Goal: Task Accomplishment & Management: Use online tool/utility

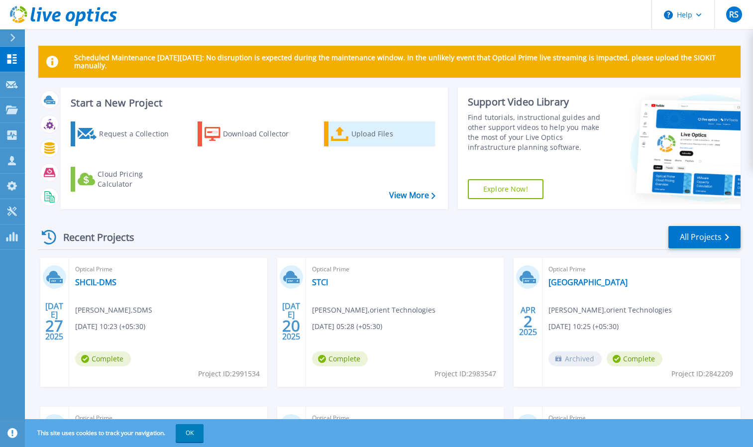
click at [374, 134] on div "Upload Files" at bounding box center [391, 134] width 80 height 20
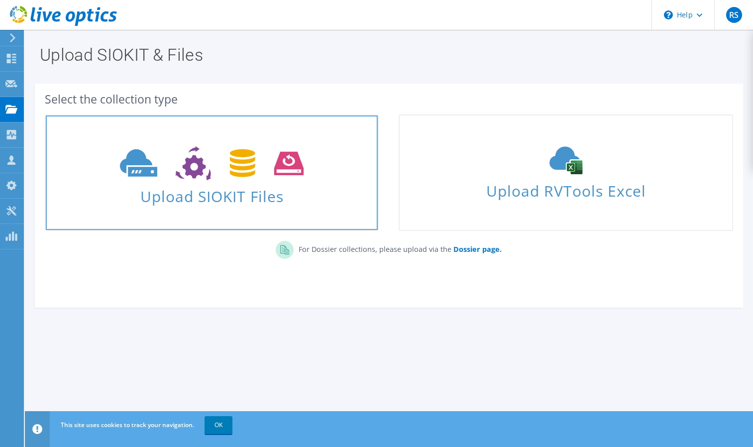
click at [231, 198] on span "Upload SIOKIT Files" at bounding box center [212, 193] width 332 height 21
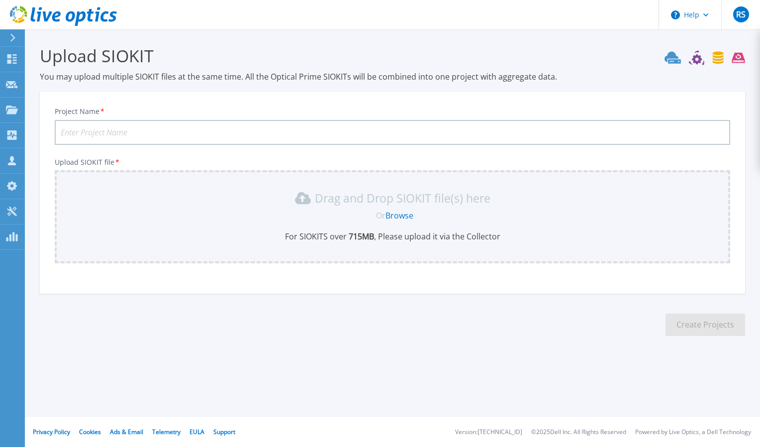
click at [89, 133] on input "Project Name *" at bounding box center [393, 132] width 676 height 25
type input "SHCIL DMS [DATE]"
click at [397, 219] on link "Browse" at bounding box center [400, 215] width 28 height 11
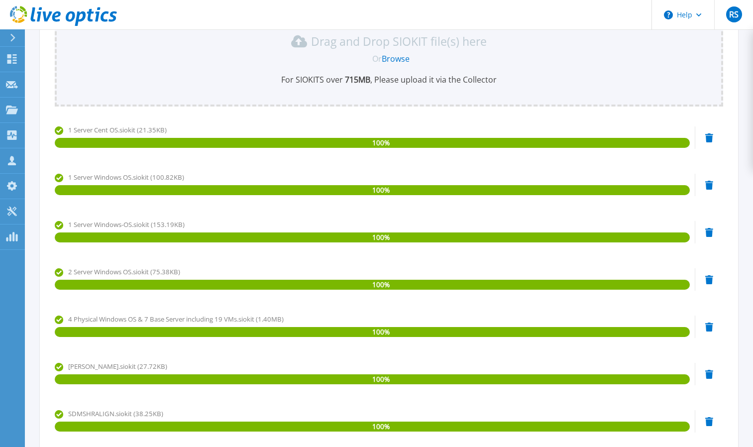
scroll to position [564, 0]
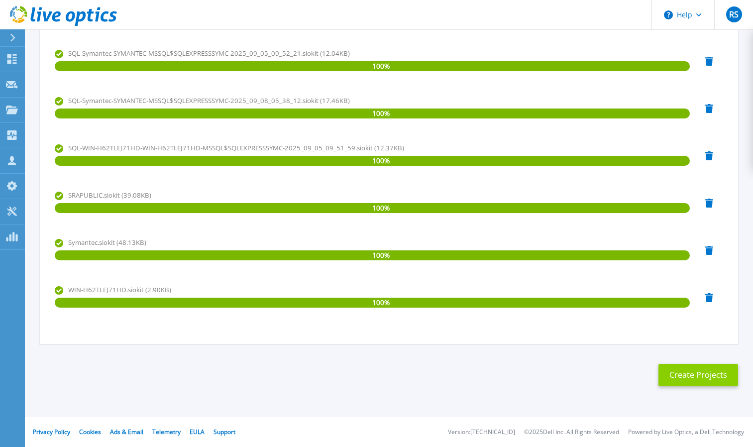
click at [689, 376] on button "Create Projects" at bounding box center [698, 375] width 80 height 22
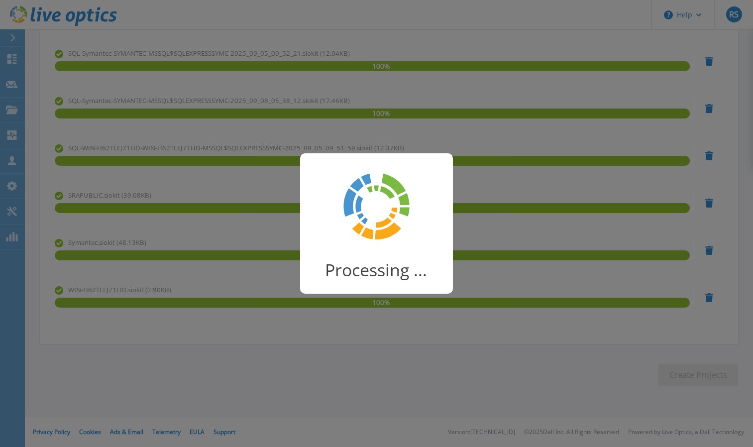
scroll to position [26, 0]
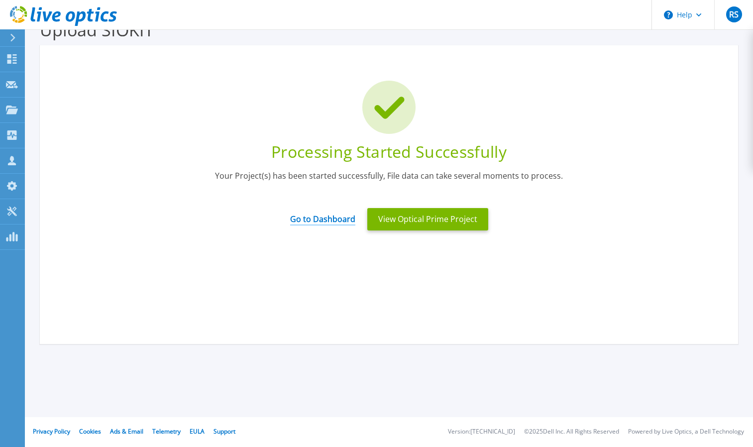
click at [324, 218] on link "Go to Dashboard" at bounding box center [322, 215] width 65 height 19
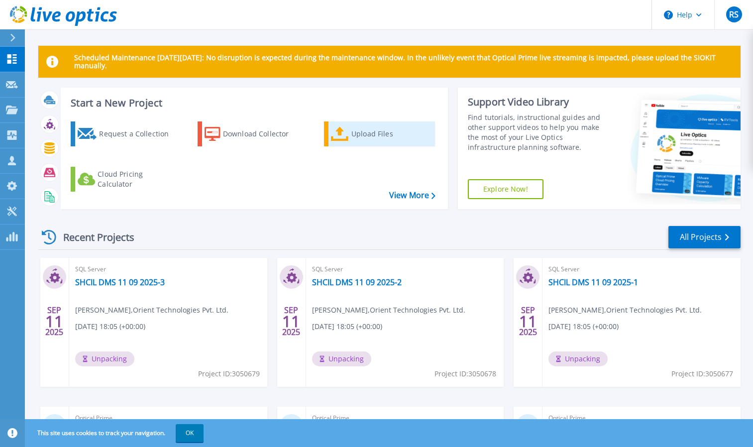
click at [352, 134] on div "Upload Files" at bounding box center [391, 134] width 80 height 20
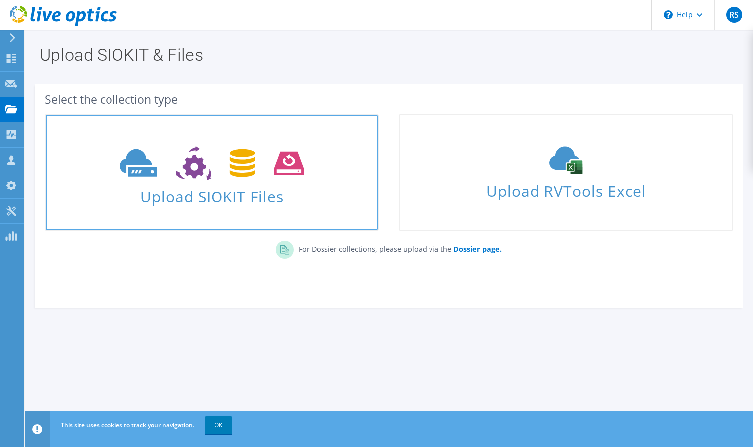
click at [246, 196] on span "Upload SIOKIT Files" at bounding box center [212, 193] width 332 height 21
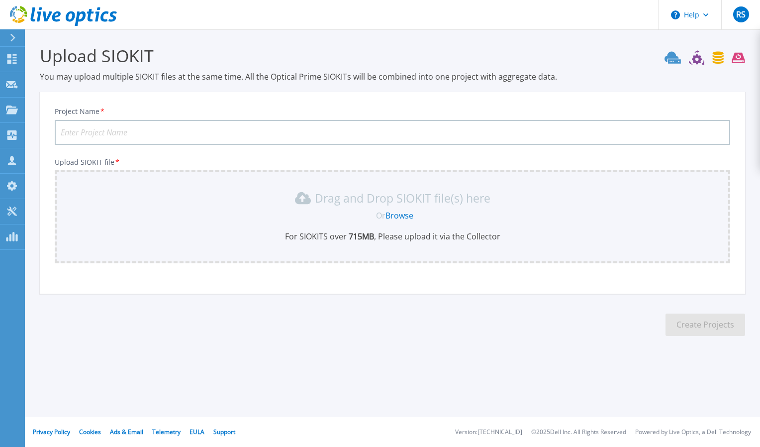
click at [108, 131] on input "Project Name *" at bounding box center [393, 132] width 676 height 25
type input "Stock Holding 1109 2025"
click at [401, 218] on link "Browse" at bounding box center [400, 215] width 28 height 11
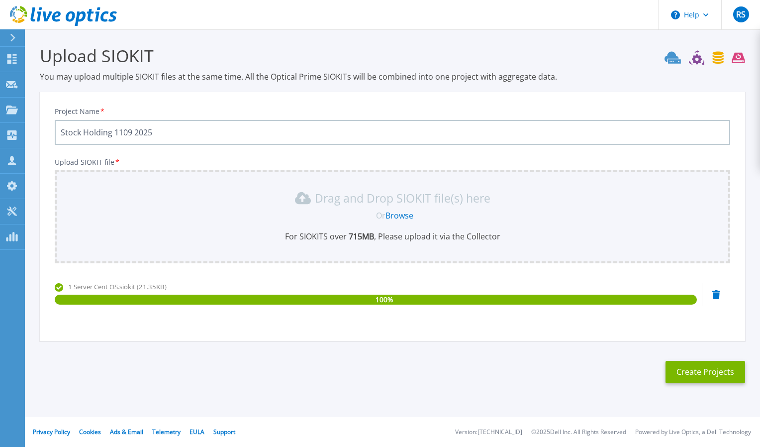
click at [717, 62] on icon at bounding box center [705, 57] width 81 height 15
click at [736, 59] on icon at bounding box center [738, 58] width 13 height 10
click at [696, 59] on icon at bounding box center [705, 57] width 81 height 15
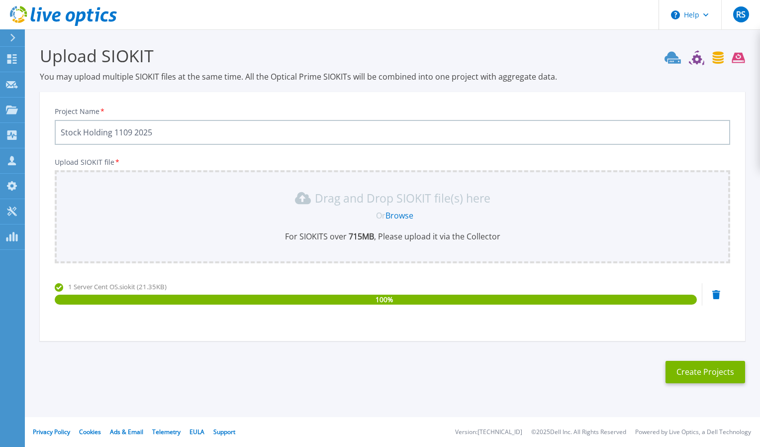
click at [696, 59] on icon at bounding box center [705, 57] width 81 height 15
click at [671, 57] on icon at bounding box center [673, 57] width 16 height 12
click at [391, 214] on link "Browse" at bounding box center [400, 215] width 28 height 11
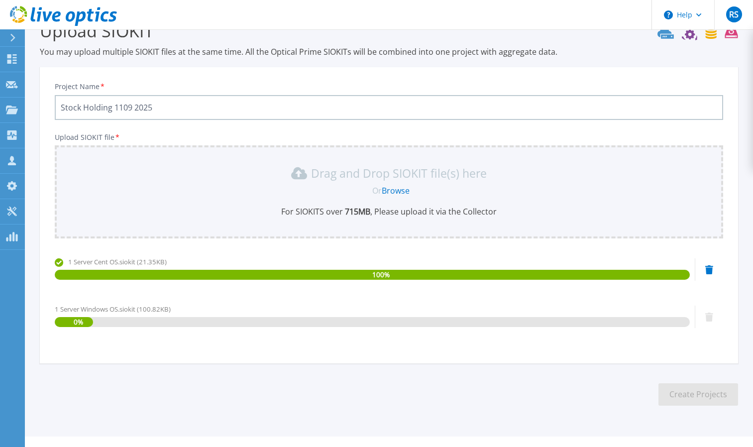
scroll to position [44, 0]
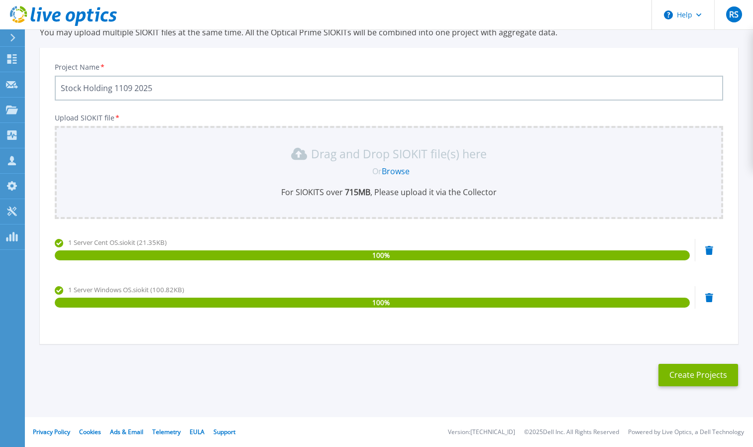
click at [395, 171] on link "Browse" at bounding box center [396, 171] width 28 height 11
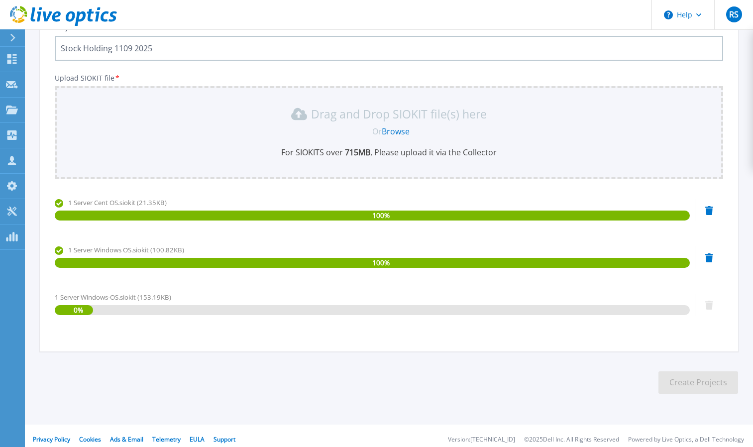
scroll to position [92, 0]
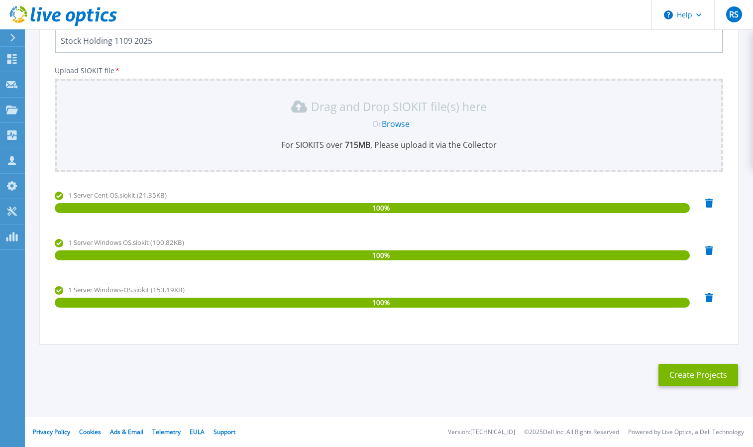
click at [398, 124] on link "Browse" at bounding box center [396, 123] width 28 height 11
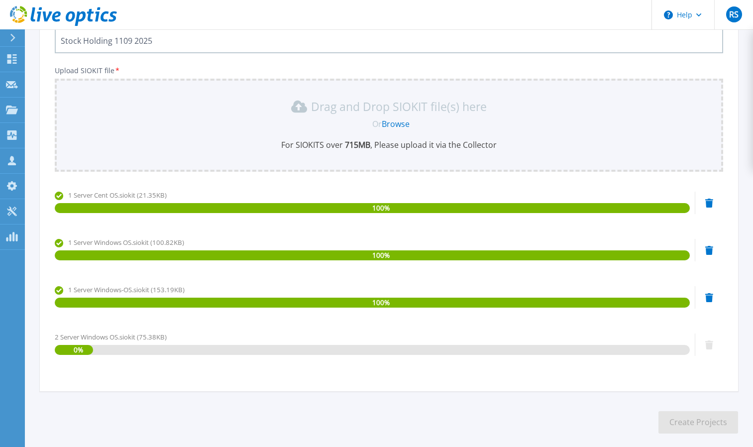
scroll to position [139, 0]
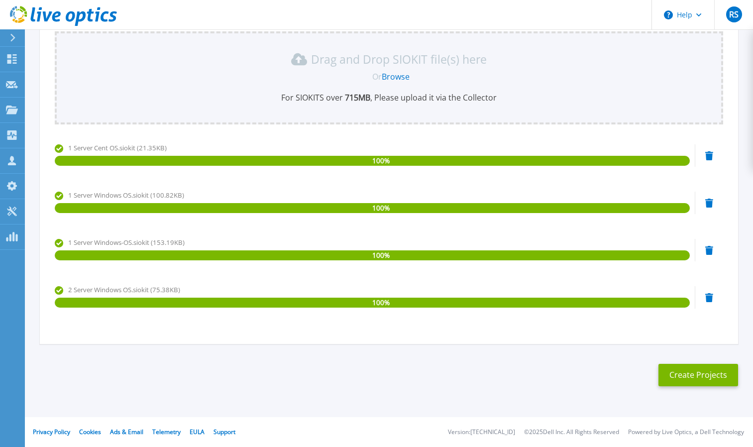
click at [402, 76] on link "Browse" at bounding box center [396, 76] width 28 height 11
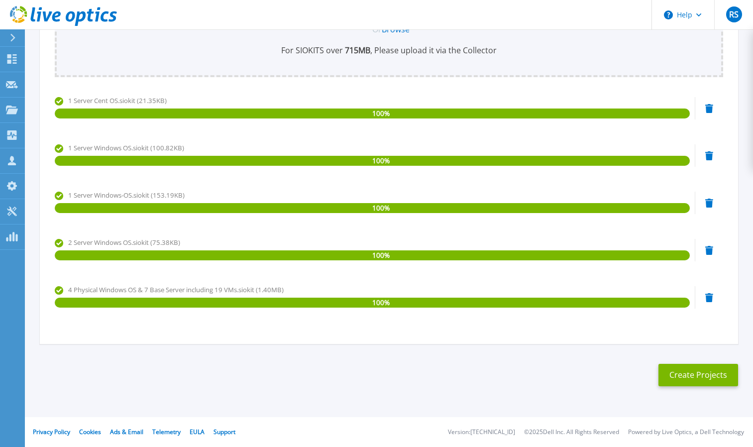
scroll to position [153, 0]
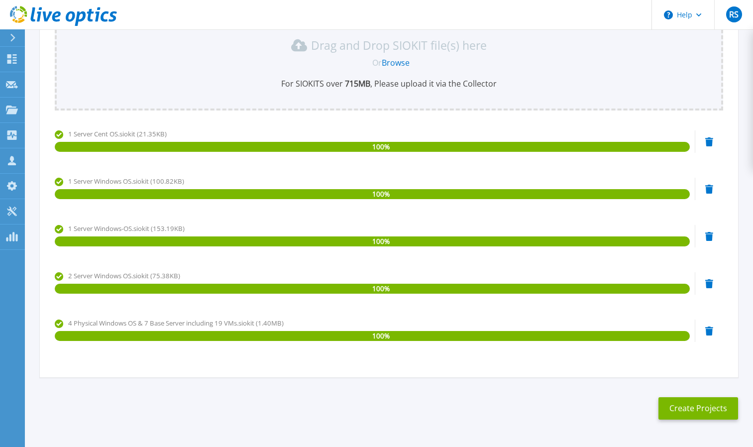
click at [401, 64] on link "Browse" at bounding box center [396, 62] width 28 height 11
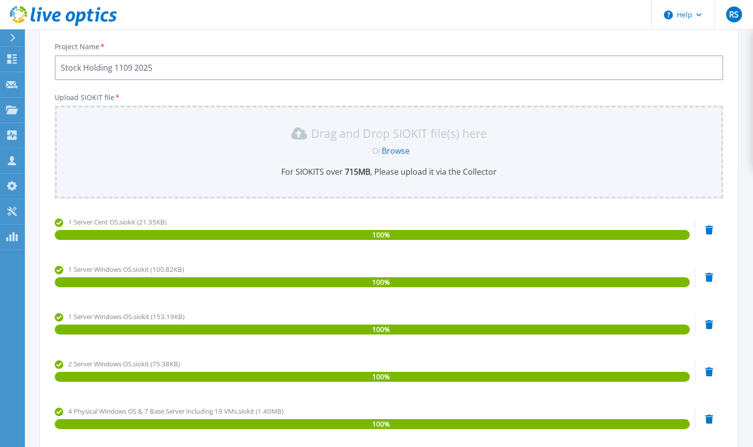
scroll to position [0, 0]
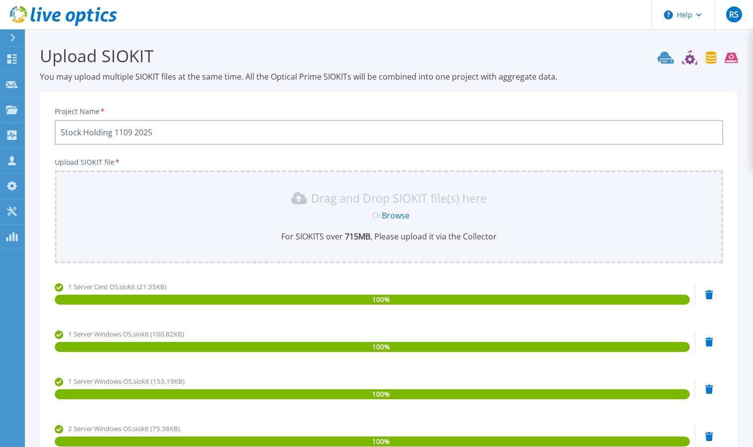
click at [397, 215] on link "Browse" at bounding box center [396, 215] width 28 height 11
click at [404, 213] on link "Browse" at bounding box center [396, 215] width 28 height 11
click at [397, 215] on link "Browse" at bounding box center [396, 215] width 28 height 11
click at [391, 214] on link "Browse" at bounding box center [396, 215] width 28 height 11
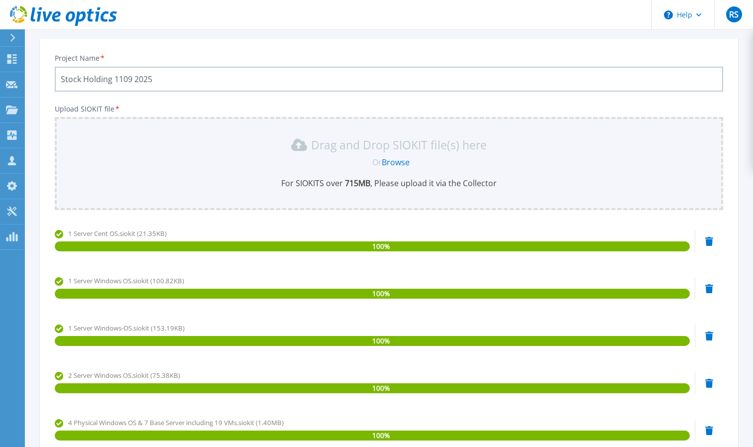
scroll to position [44, 0]
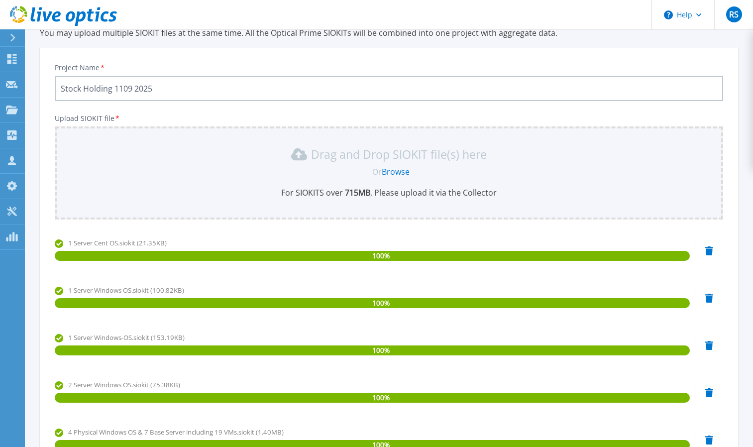
click at [400, 169] on link "Browse" at bounding box center [396, 171] width 28 height 11
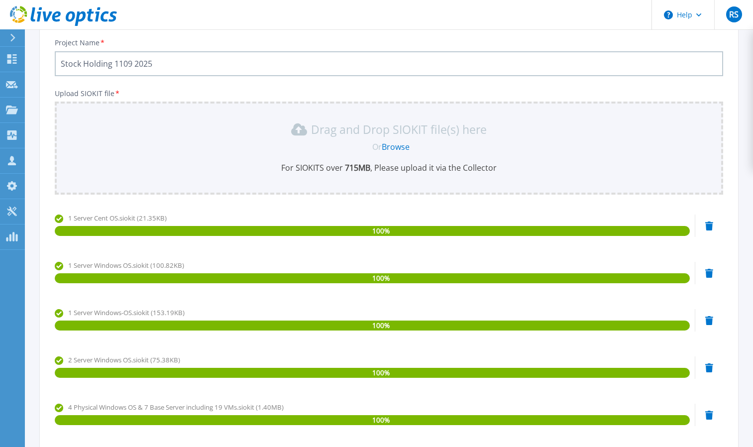
scroll to position [0, 0]
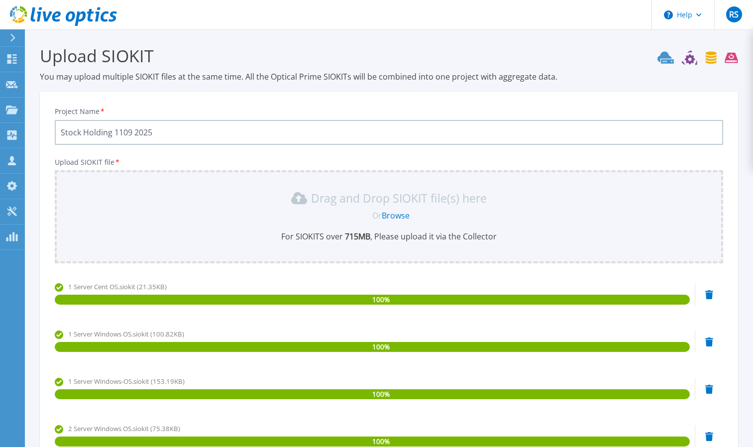
click at [404, 214] on link "Browse" at bounding box center [396, 215] width 28 height 11
click at [393, 218] on link "Browse" at bounding box center [396, 215] width 28 height 11
click at [690, 61] on icon at bounding box center [697, 57] width 81 height 15
click at [9, 210] on icon at bounding box center [11, 210] width 9 height 9
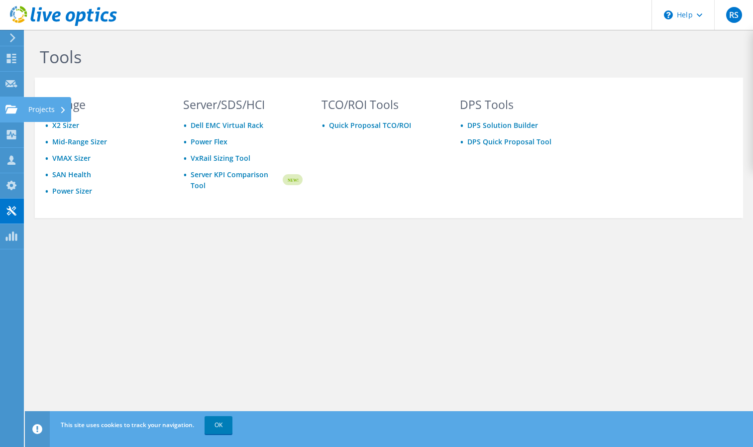
click at [8, 105] on use at bounding box center [11, 108] width 12 height 8
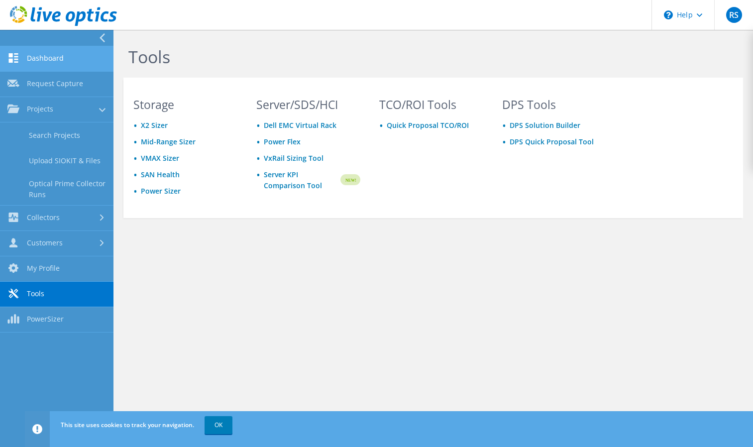
click at [59, 51] on link "Dashboard" at bounding box center [56, 58] width 113 height 25
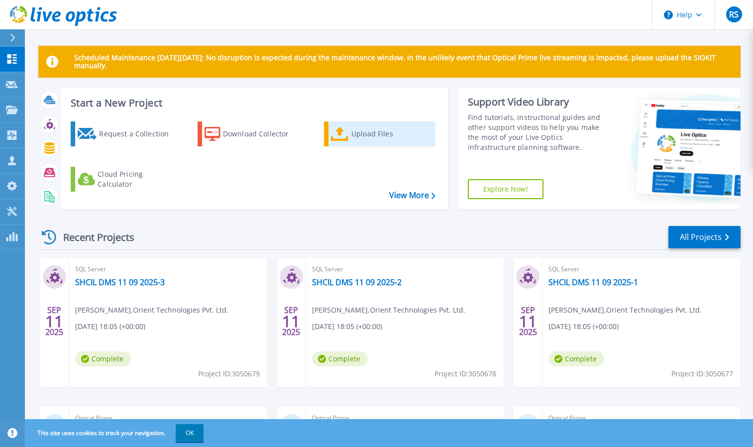
click at [352, 134] on div "Upload Files" at bounding box center [391, 134] width 80 height 20
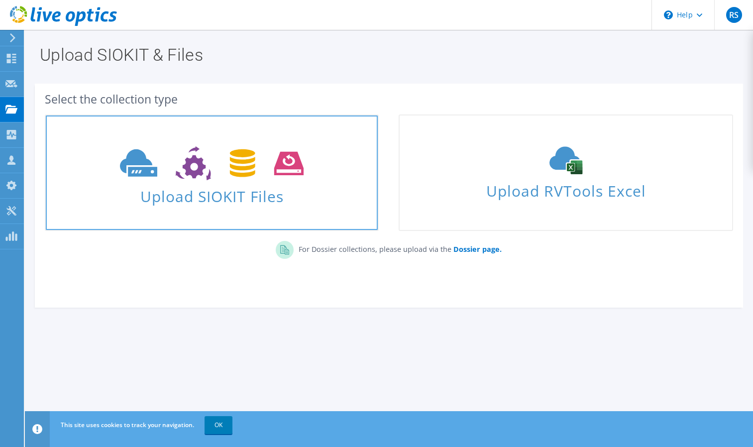
click at [204, 197] on span "Upload SIOKIT Files" at bounding box center [212, 193] width 332 height 21
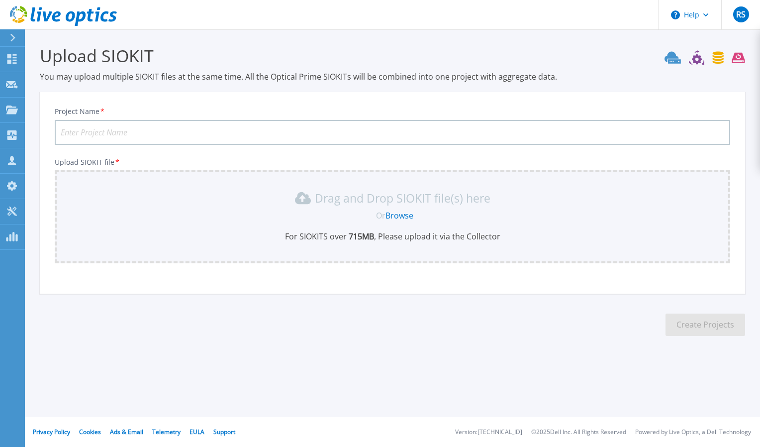
click at [161, 129] on input "Project Name *" at bounding box center [393, 132] width 676 height 25
type input "Stock Holding"
click at [608, 346] on section "Upload SIOKIT You may upload multiple SIOKIT files at the same time. All the Op…" at bounding box center [392, 193] width 735 height 329
click at [403, 215] on link "Browse" at bounding box center [400, 215] width 28 height 11
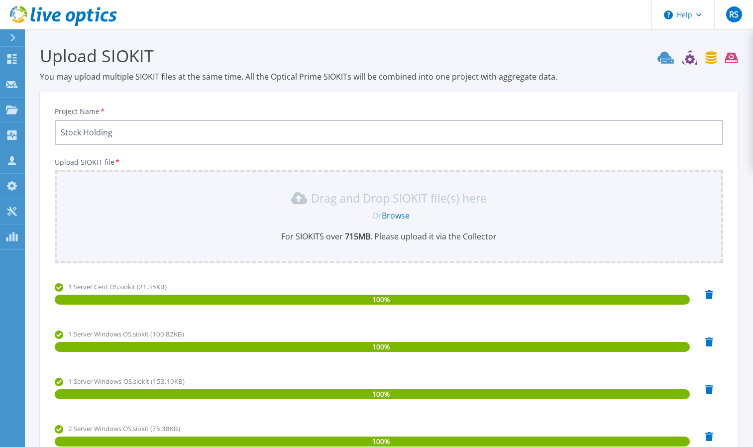
click at [396, 214] on link "Browse" at bounding box center [396, 215] width 28 height 11
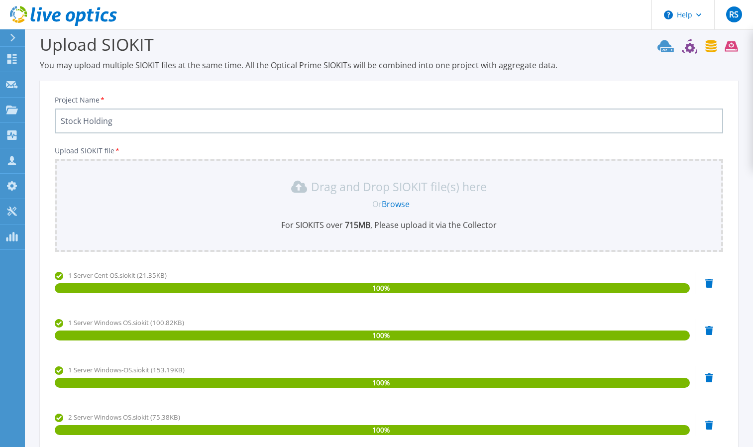
scroll to position [1, 0]
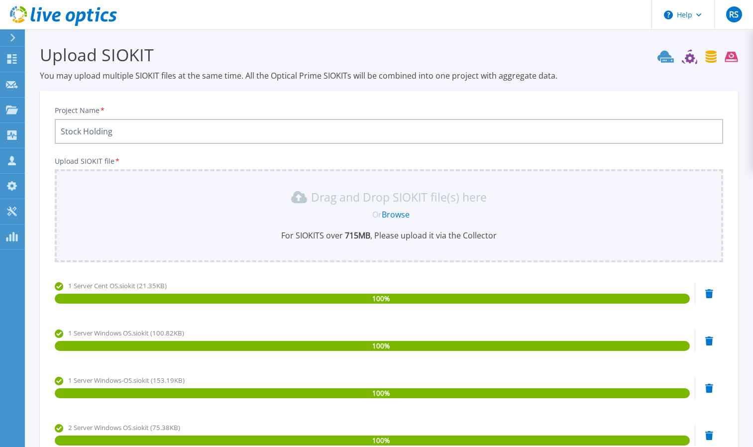
click at [388, 215] on link "Browse" at bounding box center [396, 214] width 28 height 11
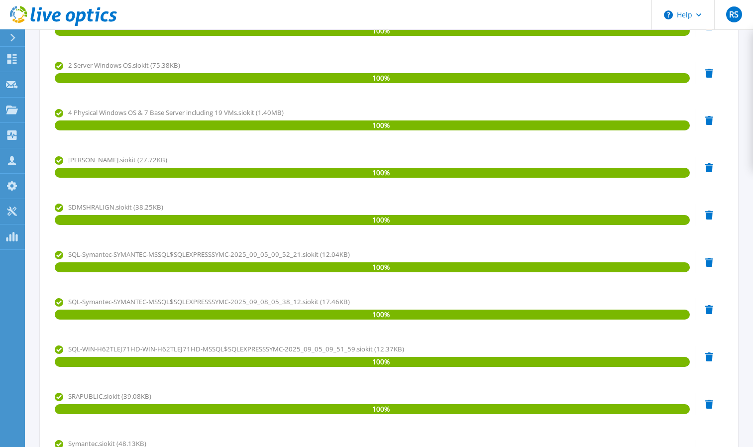
scroll to position [564, 0]
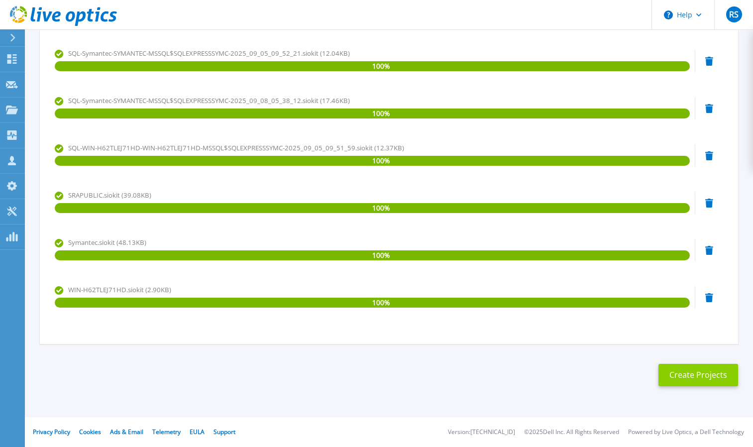
click at [697, 375] on button "Create Projects" at bounding box center [698, 375] width 80 height 22
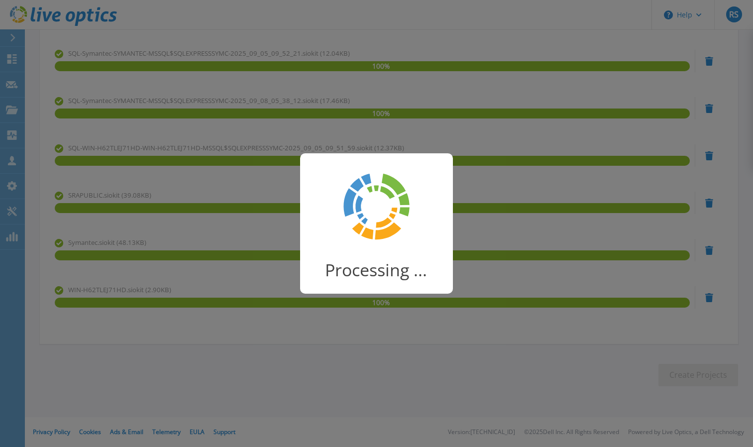
scroll to position [26, 0]
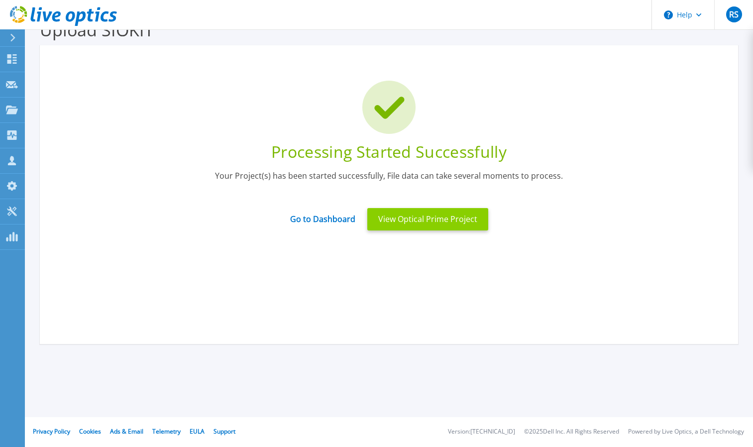
click at [404, 221] on button "View Optical Prime Project" at bounding box center [427, 219] width 121 height 22
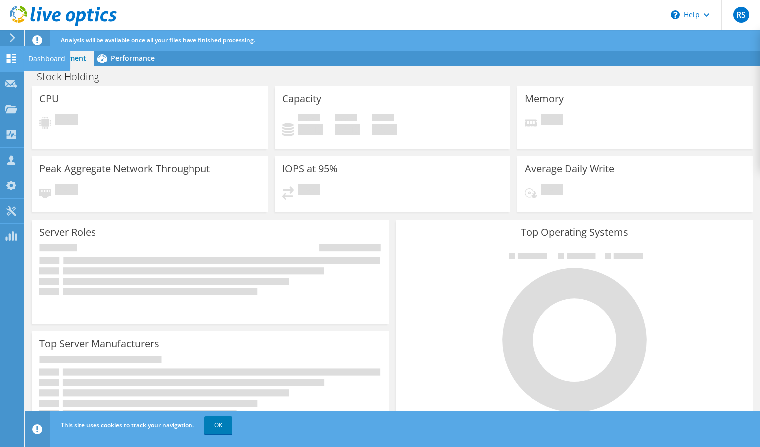
click at [11, 59] on icon at bounding box center [11, 58] width 12 height 9
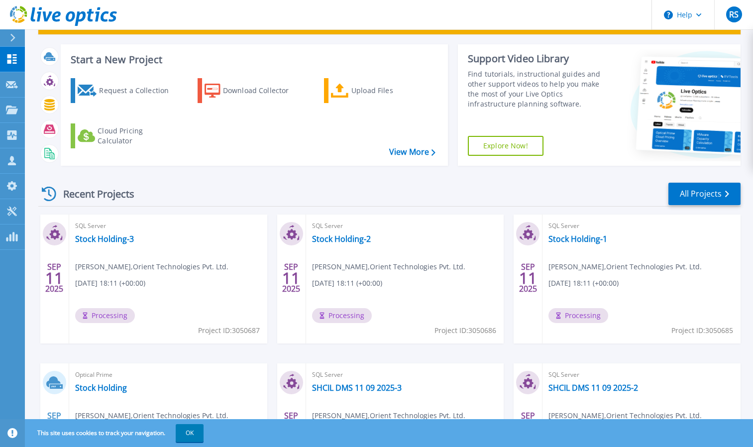
scroll to position [41, 0]
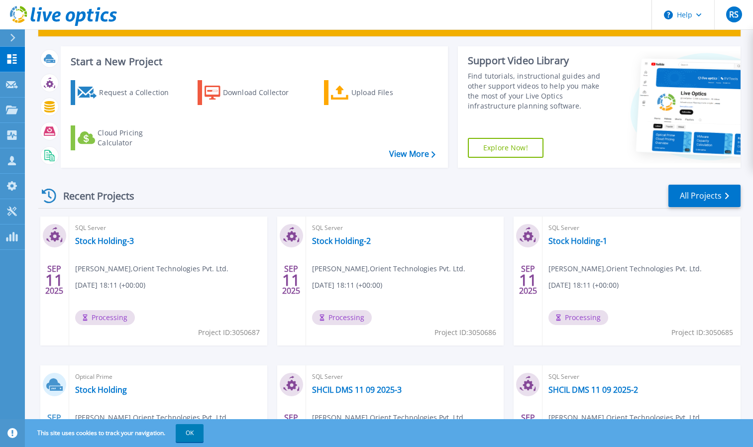
click at [294, 234] on icon at bounding box center [291, 236] width 10 height 10
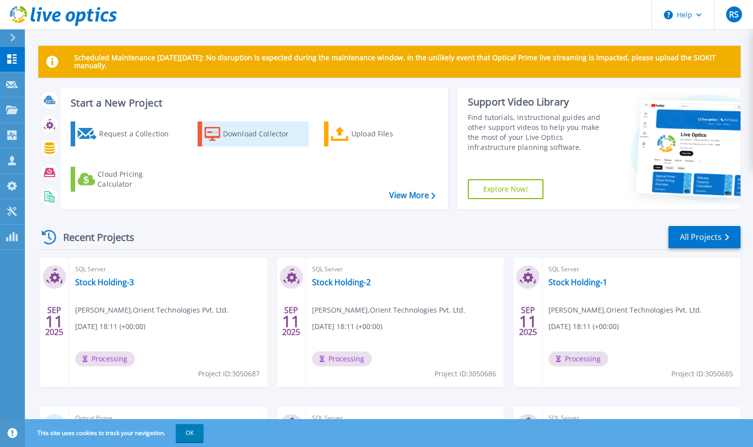
click at [288, 129] on div "Download Collector" at bounding box center [263, 134] width 80 height 20
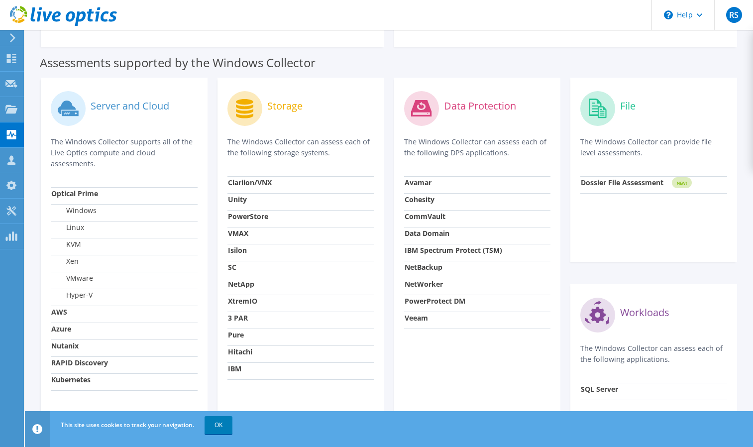
scroll to position [291, 0]
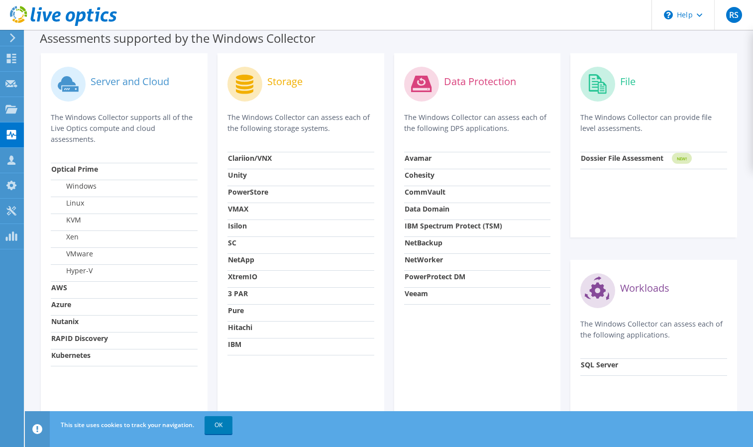
click at [73, 170] on strong "Optical Prime" at bounding box center [74, 168] width 47 height 9
click at [57, 291] on strong "AWS" at bounding box center [59, 287] width 16 height 9
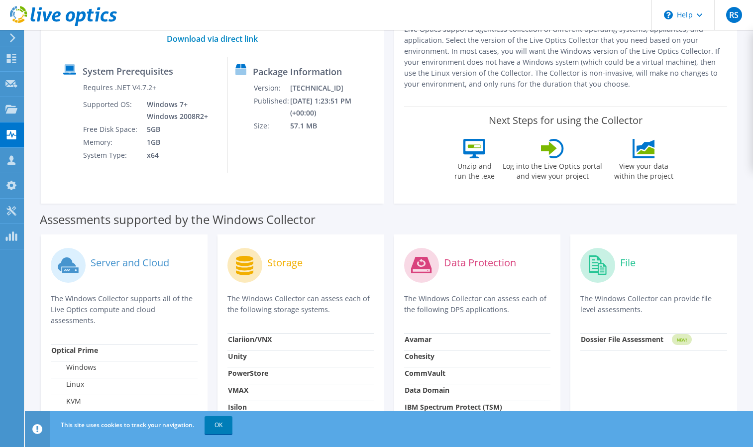
scroll to position [0, 0]
